Goal: Information Seeking & Learning: Learn about a topic

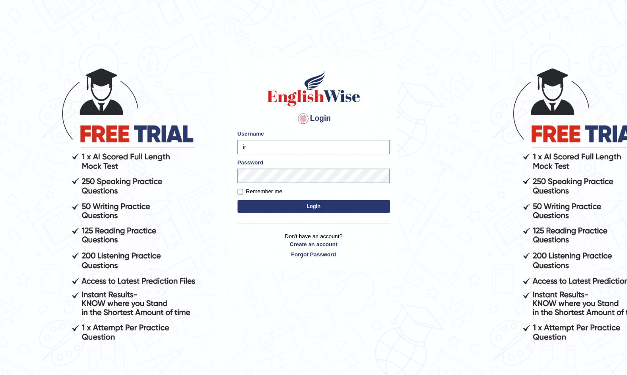
type input "i"
type input "Chandresh_parramatta"
click at [237, 200] on button "Login" at bounding box center [313, 206] width 152 height 13
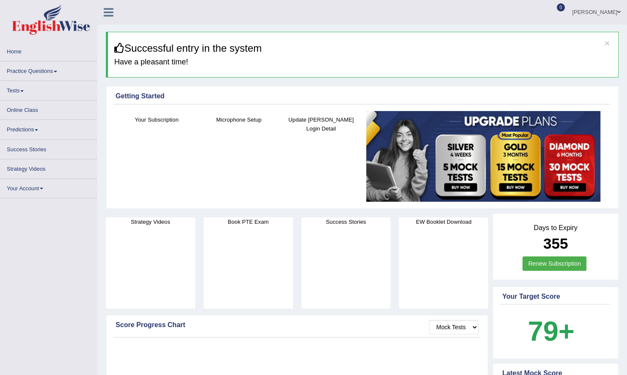
drag, startPoint x: 0, startPoint y: 0, endPoint x: 28, endPoint y: 113, distance: 116.4
click at [28, 113] on link "Online Class" at bounding box center [48, 108] width 96 height 17
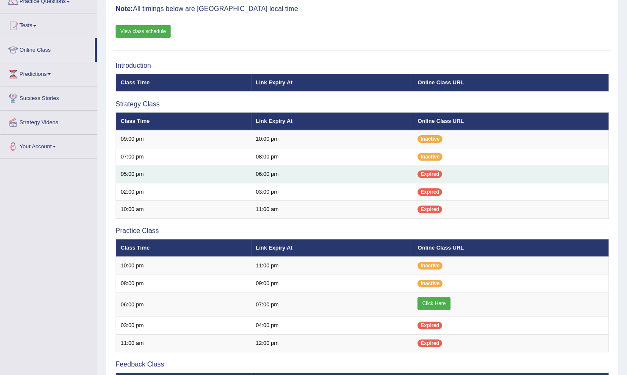
scroll to position [81, 0]
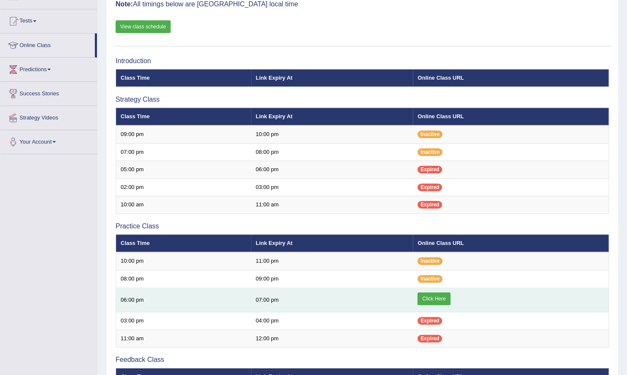
click at [436, 294] on link "Click Here" at bounding box center [433, 298] width 33 height 13
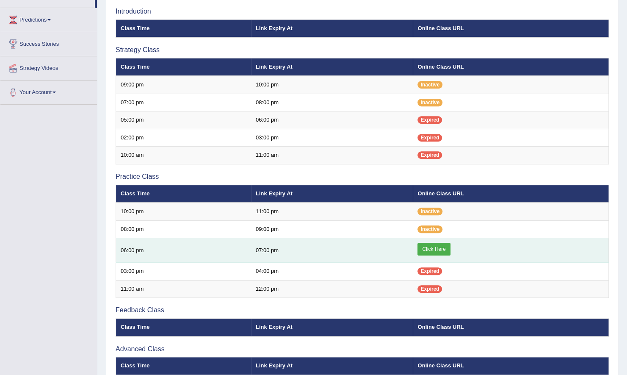
scroll to position [123, 0]
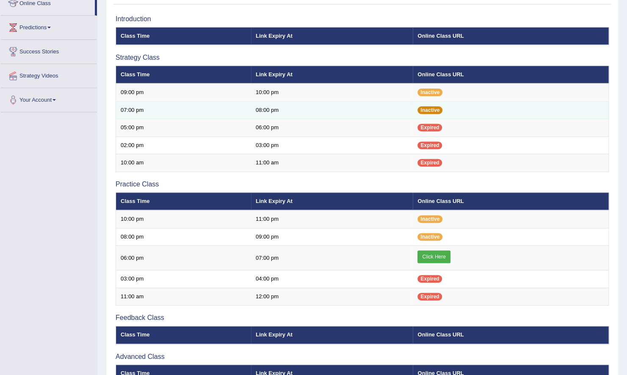
click at [436, 110] on span "Inactive" at bounding box center [429, 110] width 25 height 8
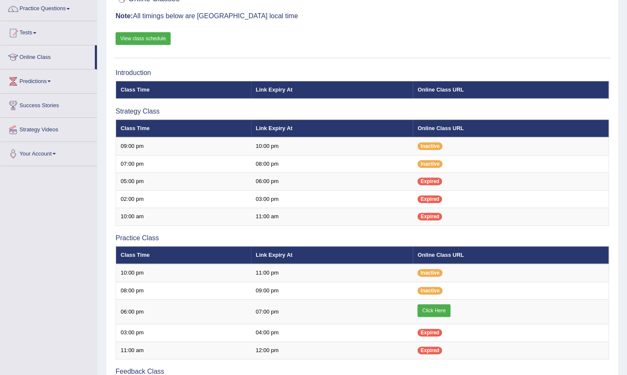
scroll to position [79, 0]
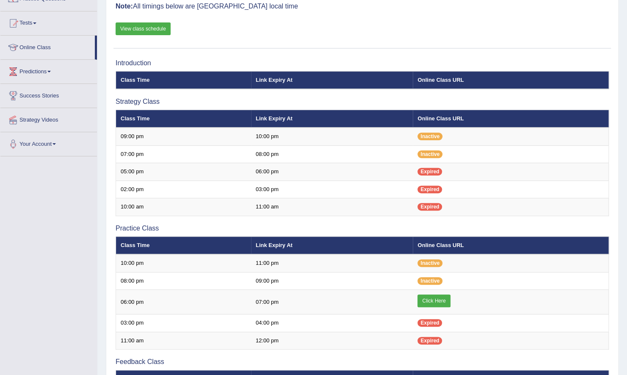
click at [148, 29] on link "View class schedule" at bounding box center [143, 28] width 55 height 13
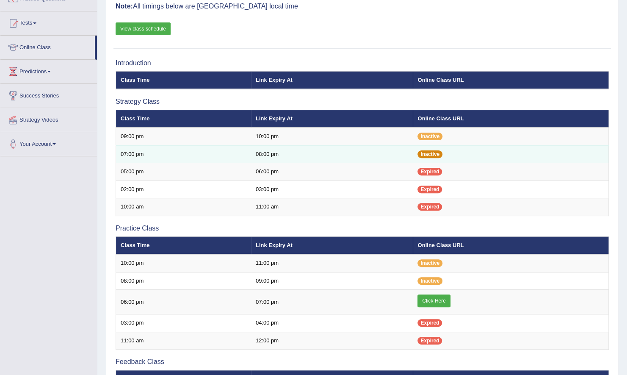
click at [438, 154] on span "Inactive" at bounding box center [429, 154] width 25 height 8
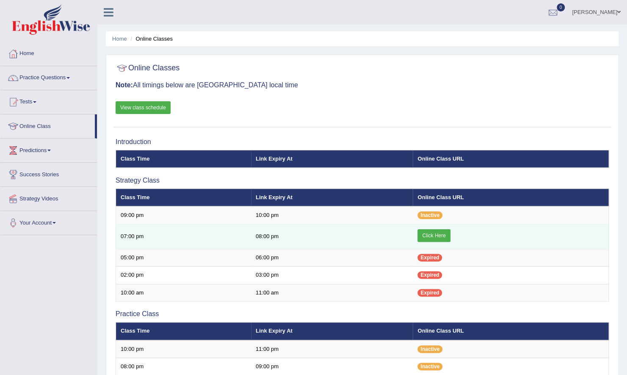
click at [439, 235] on link "Click Here" at bounding box center [433, 235] width 33 height 13
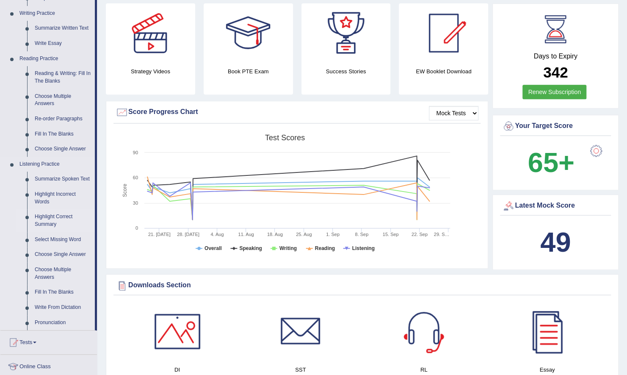
scroll to position [213, 0]
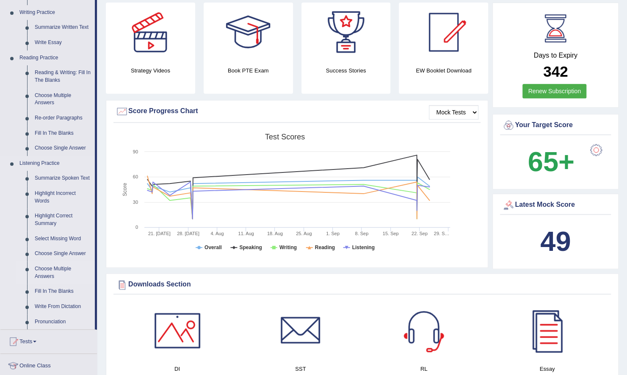
click at [54, 270] on link "Choose Multiple Answers" at bounding box center [63, 272] width 64 height 22
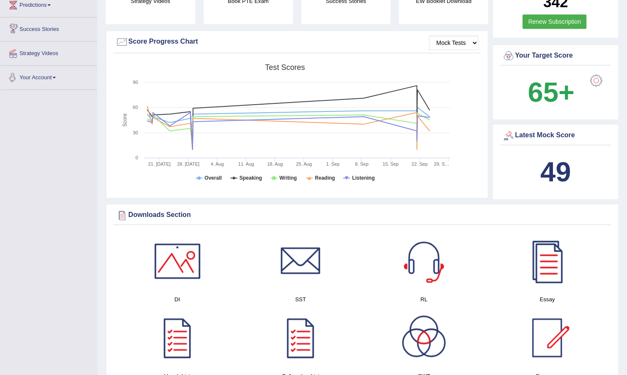
scroll to position [400, 0]
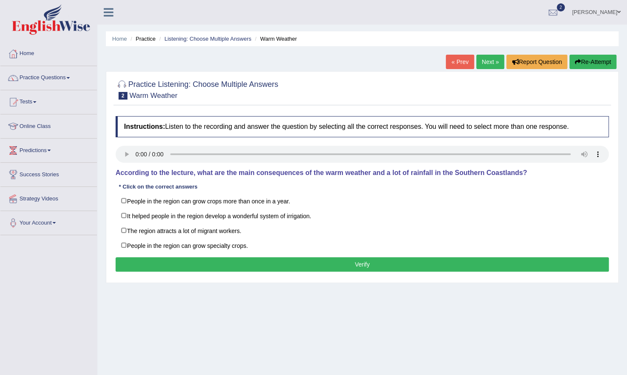
click at [334, 269] on button "Verify" at bounding box center [362, 264] width 493 height 14
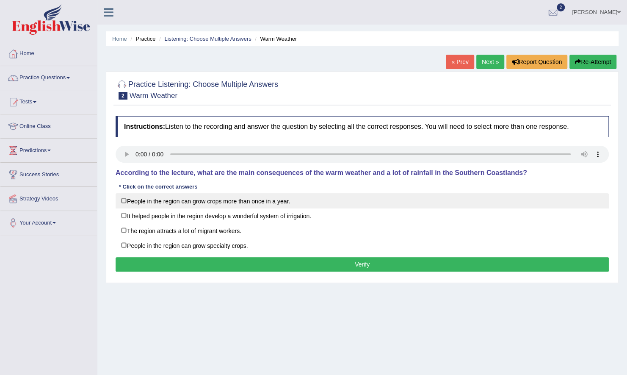
click at [129, 197] on label "People in the region can grow crops more than once in a year." at bounding box center [362, 200] width 493 height 15
checkbox input "true"
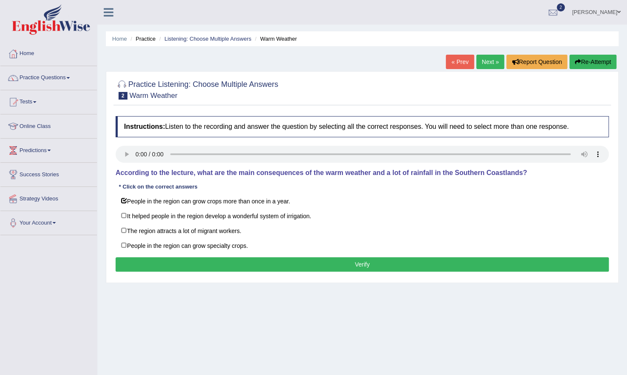
click at [265, 264] on button "Verify" at bounding box center [362, 264] width 493 height 14
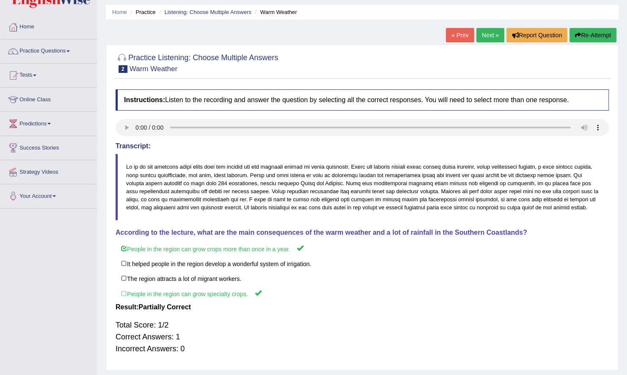
scroll to position [27, 0]
click at [63, 53] on link "Practice Questions" at bounding box center [48, 49] width 96 height 21
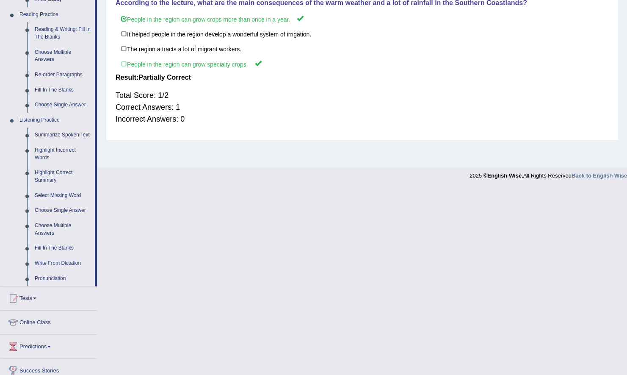
scroll to position [256, 0]
click at [63, 171] on link "Highlight Correct Summary" at bounding box center [63, 176] width 64 height 22
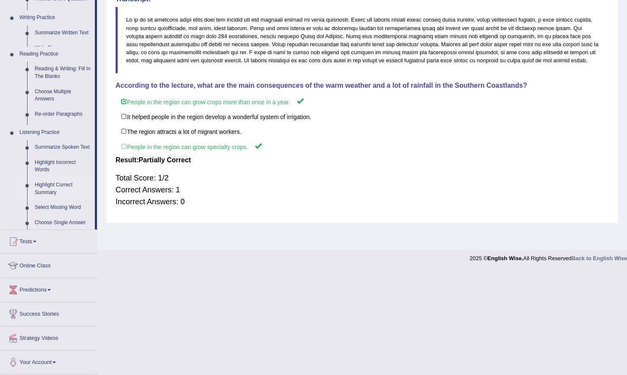
scroll to position [69, 0]
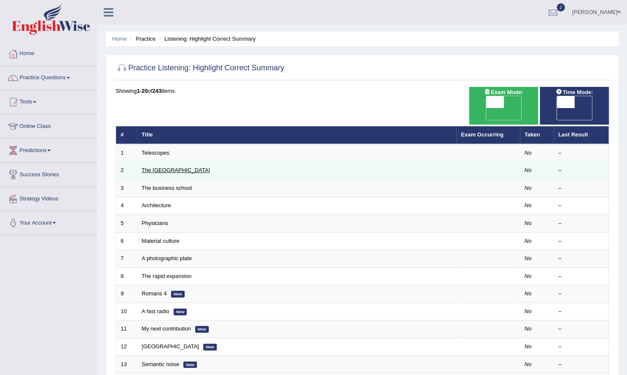
click at [168, 167] on link "The [GEOGRAPHIC_DATA]" at bounding box center [176, 170] width 68 height 6
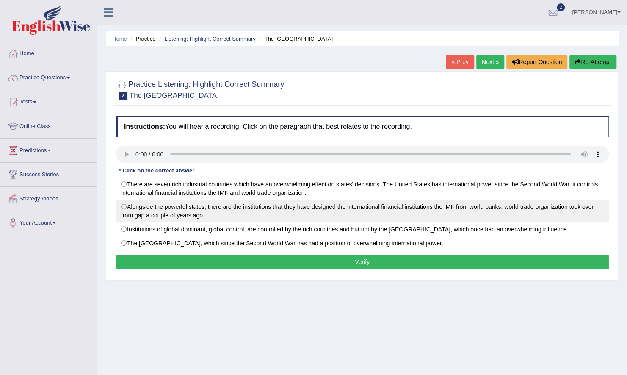
click at [148, 207] on label "Alongside the powerful states, there are the institutions that they have design…" at bounding box center [362, 210] width 493 height 23
radio input "true"
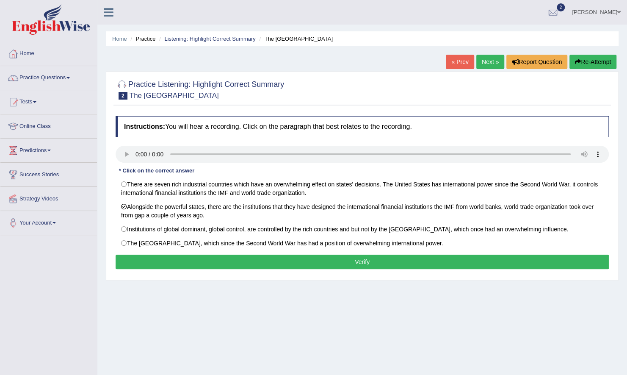
click at [174, 252] on div "Instructions: You will hear a recording. Click on the paragraph that best relat…" at bounding box center [361, 194] width 497 height 164
click at [175, 264] on button "Verify" at bounding box center [362, 261] width 493 height 14
